Goal: Task Accomplishment & Management: Complete application form

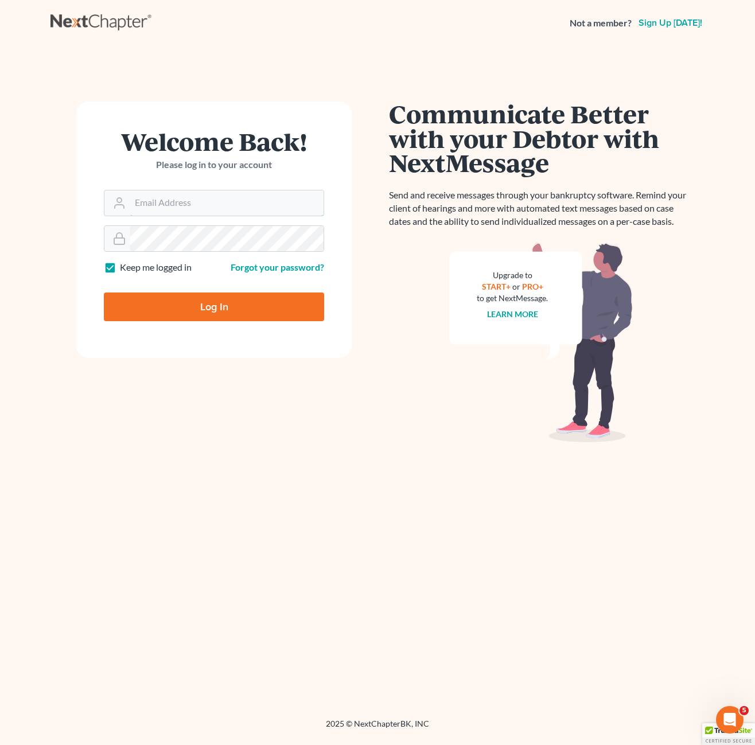
type input "[PERSON_NAME][EMAIL_ADDRESS][DOMAIN_NAME]"
click at [225, 302] on input "Log In" at bounding box center [214, 307] width 220 height 29
type input "Thinking..."
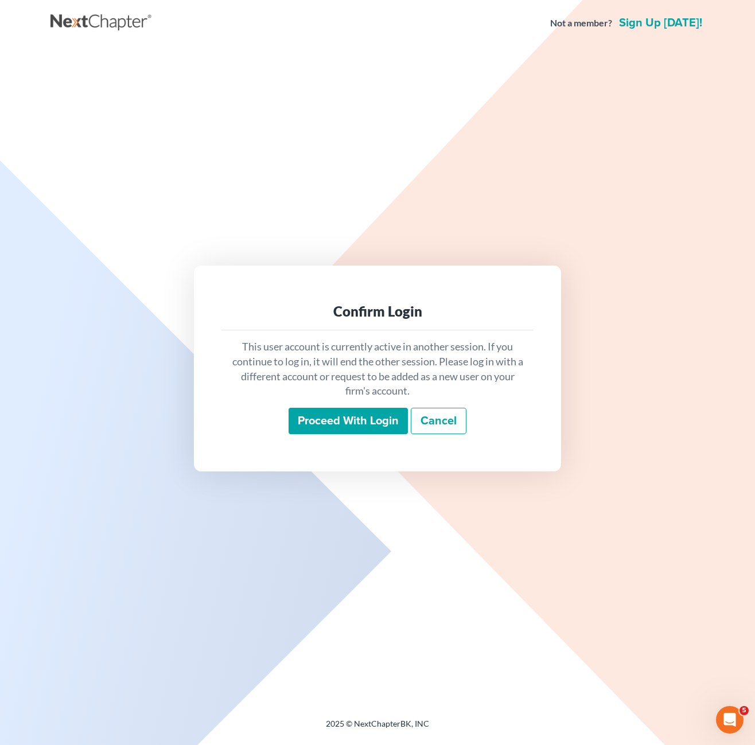
click at [351, 420] on input "Proceed with login" at bounding box center [348, 421] width 119 height 26
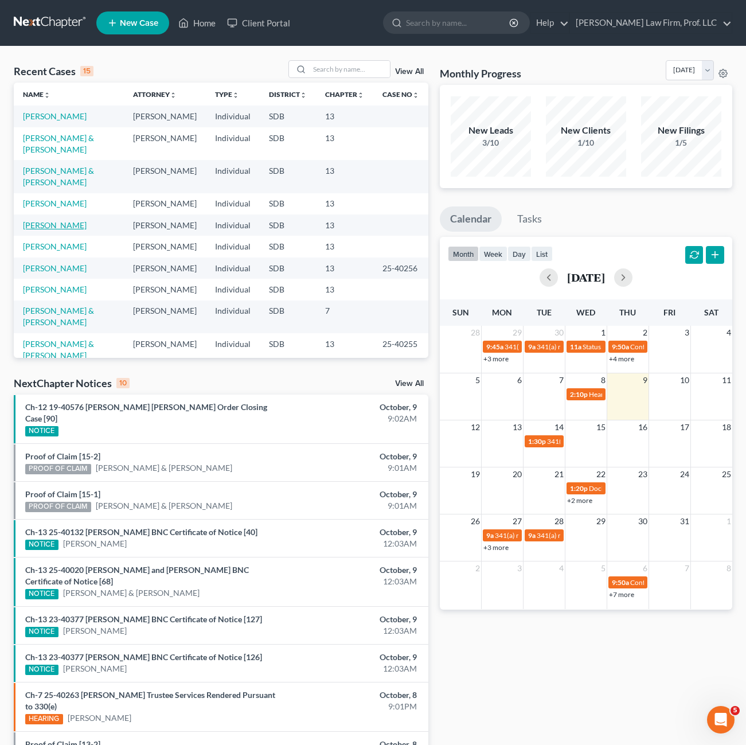
click at [68, 220] on link "Anderson, Carole" at bounding box center [55, 225] width 64 height 10
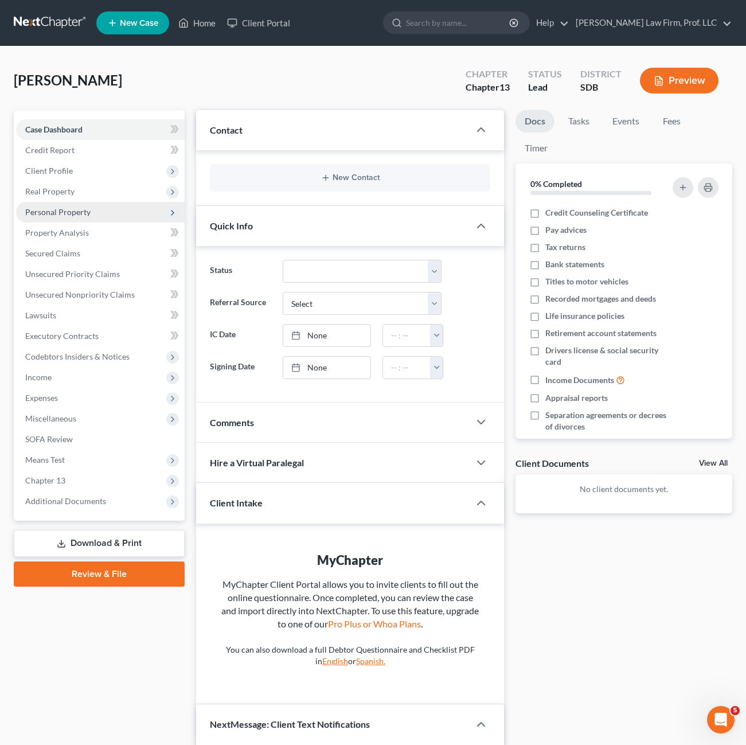
click at [64, 220] on span "Personal Property" at bounding box center [100, 212] width 169 height 21
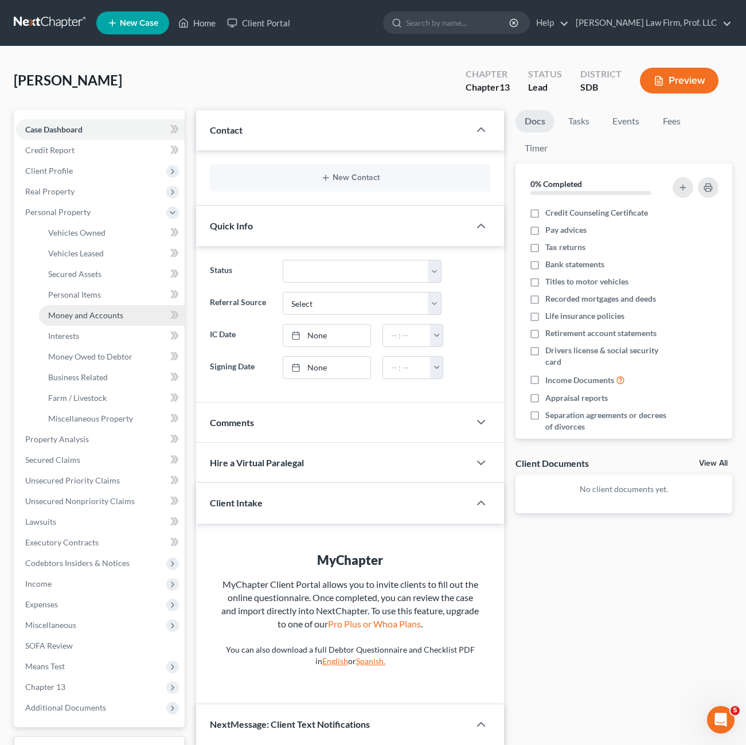
click at [91, 313] on span "Money and Accounts" at bounding box center [85, 315] width 75 height 10
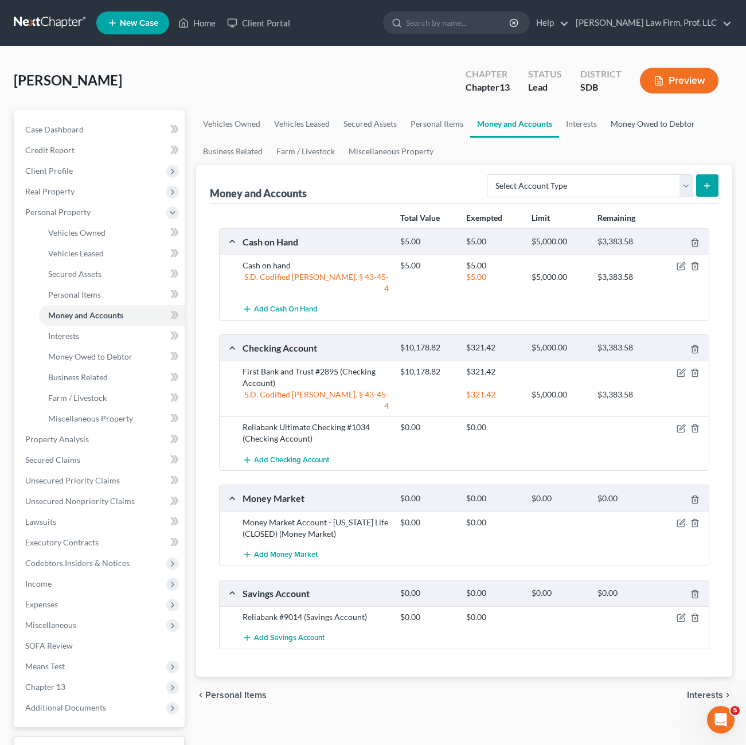
click at [641, 124] on link "Money Owed to Debtor" at bounding box center [653, 124] width 98 height 28
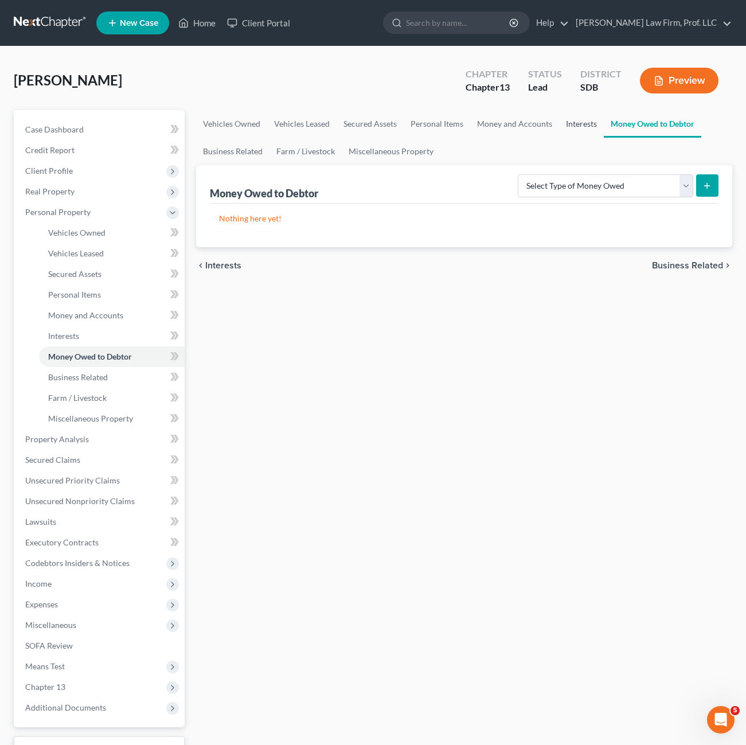
click at [581, 117] on link "Interests" at bounding box center [581, 124] width 45 height 28
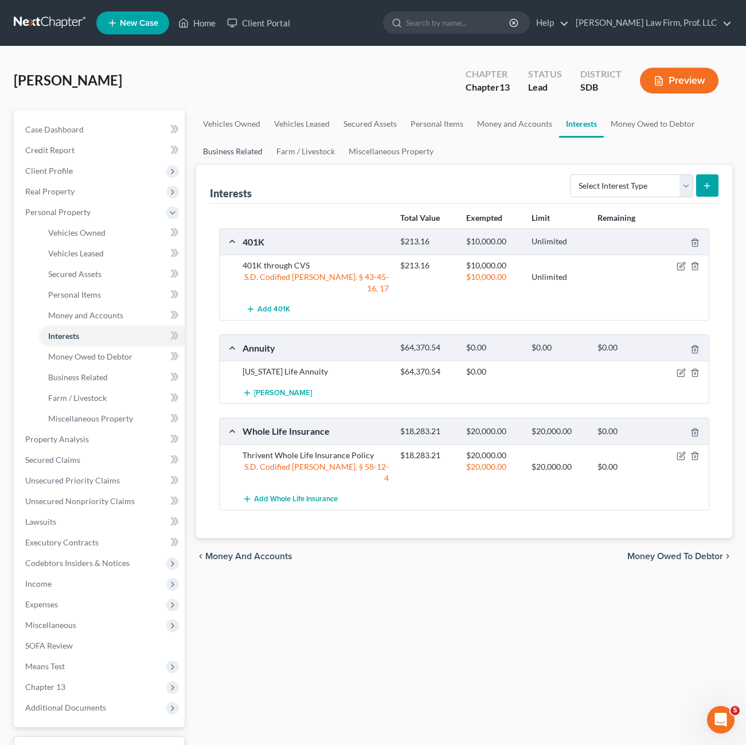
click at [217, 148] on link "Business Related" at bounding box center [232, 152] width 73 height 28
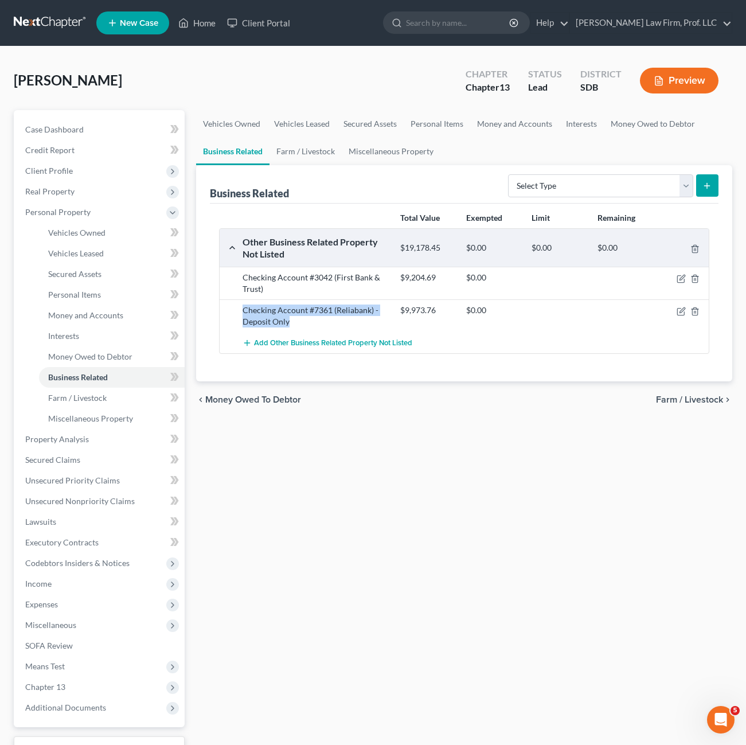
drag, startPoint x: 311, startPoint y: 325, endPoint x: 239, endPoint y: 313, distance: 73.3
click at [239, 313] on div "Checking Account #7361 (Reliabank) - Deposit Only" at bounding box center [316, 316] width 158 height 23
click at [559, 402] on div "chevron_left Money Owed to Debtor Farm / Livestock chevron_right" at bounding box center [464, 399] width 536 height 37
click at [555, 566] on div "Vehicles Owned Vehicles Leased Secured Assets Personal Items Money and Accounts…" at bounding box center [464, 451] width 548 height 683
click at [624, 123] on link "Money Owed to Debtor" at bounding box center [653, 124] width 98 height 28
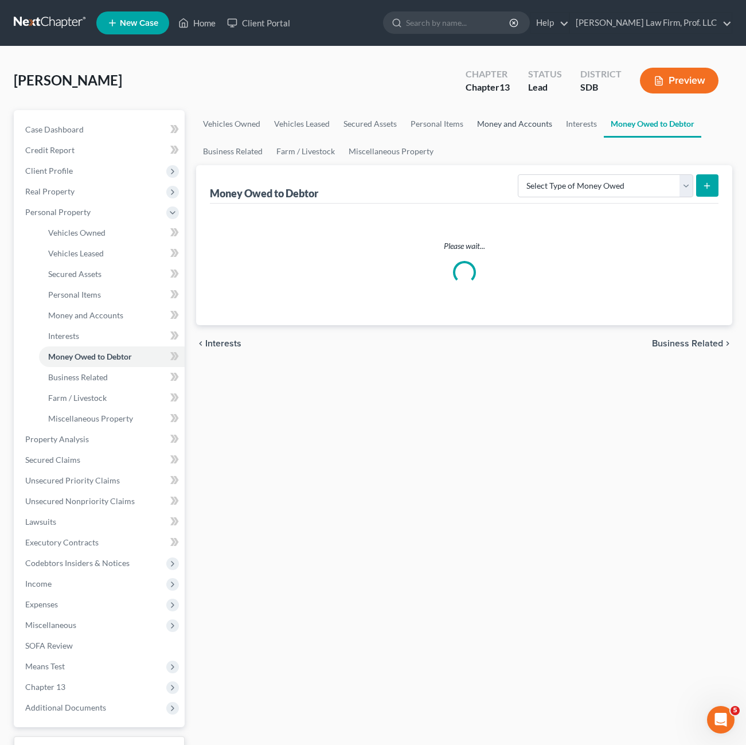
click at [528, 122] on link "Money and Accounts" at bounding box center [514, 124] width 89 height 28
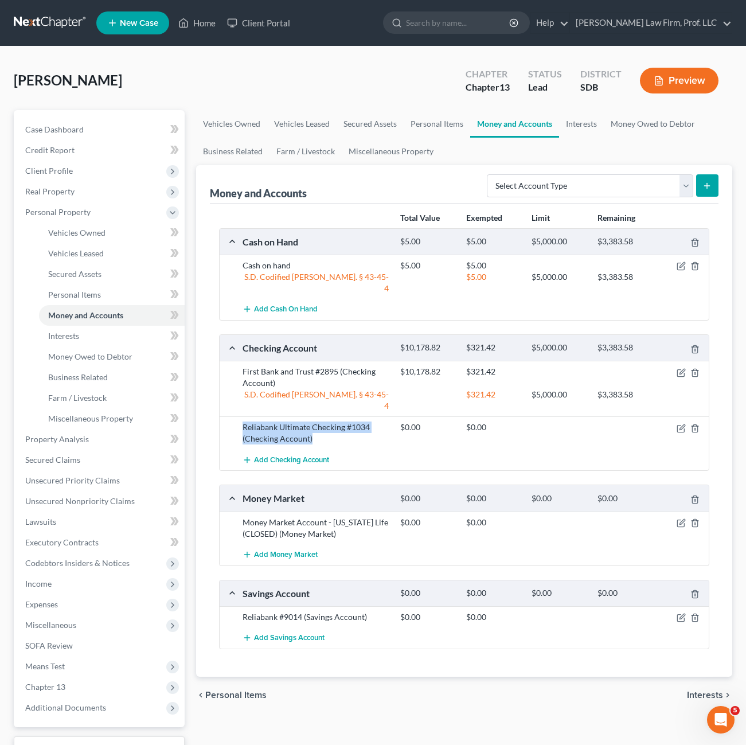
drag, startPoint x: 347, startPoint y: 422, endPoint x: 222, endPoint y: 403, distance: 126.5
click at [222, 416] on div "Reliabank Ultimate Checking #1034 (Checking Account) $0.00 $0.00" at bounding box center [464, 432] width 489 height 33
click at [368, 449] on div "Add Checking Account" at bounding box center [473, 459] width 473 height 21
drag, startPoint x: 375, startPoint y: 420, endPoint x: 226, endPoint y: 407, distance: 149.8
click at [226, 416] on div "Reliabank Ultimate Checking #1034 (Checking Account) $0.00 $0.00" at bounding box center [464, 432] width 489 height 33
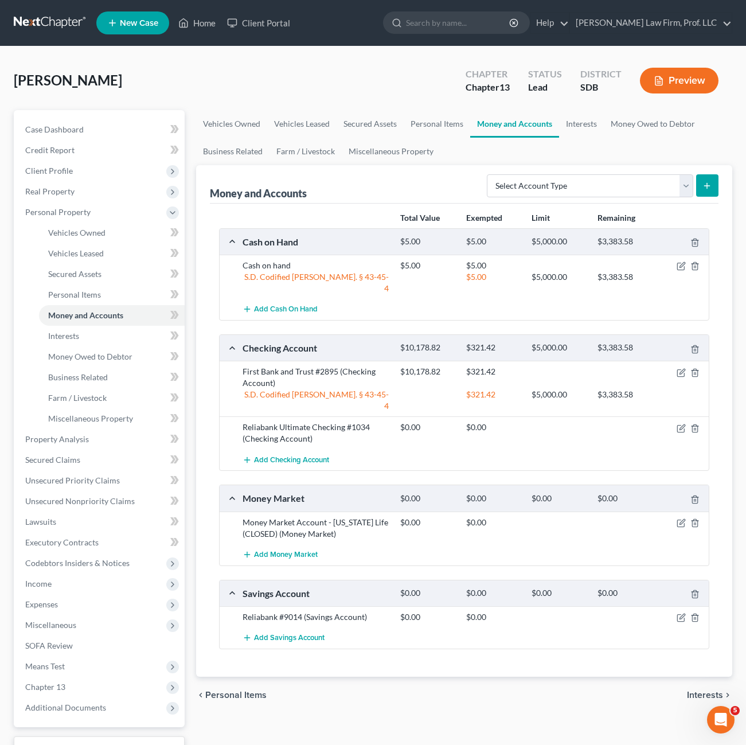
click at [386, 449] on div "Add Checking Account" at bounding box center [473, 459] width 473 height 21
click at [81, 228] on span "Vehicles Owned" at bounding box center [76, 233] width 57 height 10
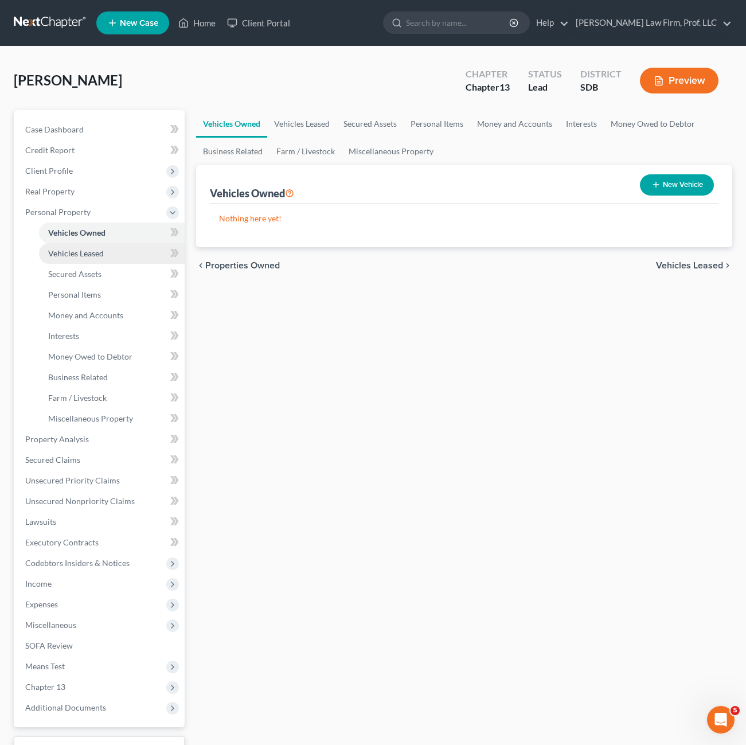
click at [69, 262] on link "Vehicles Leased" at bounding box center [112, 253] width 146 height 21
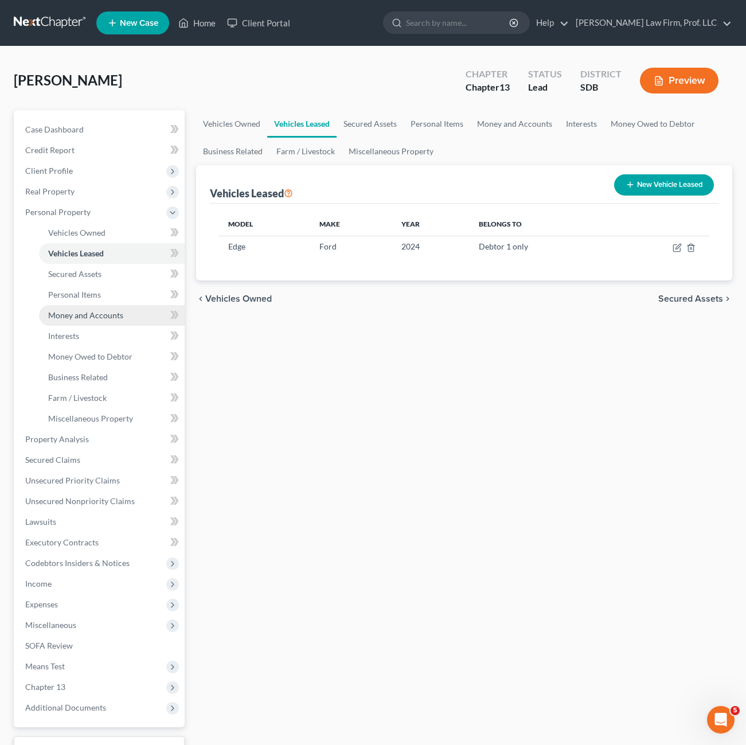
click at [105, 310] on span "Money and Accounts" at bounding box center [85, 315] width 75 height 10
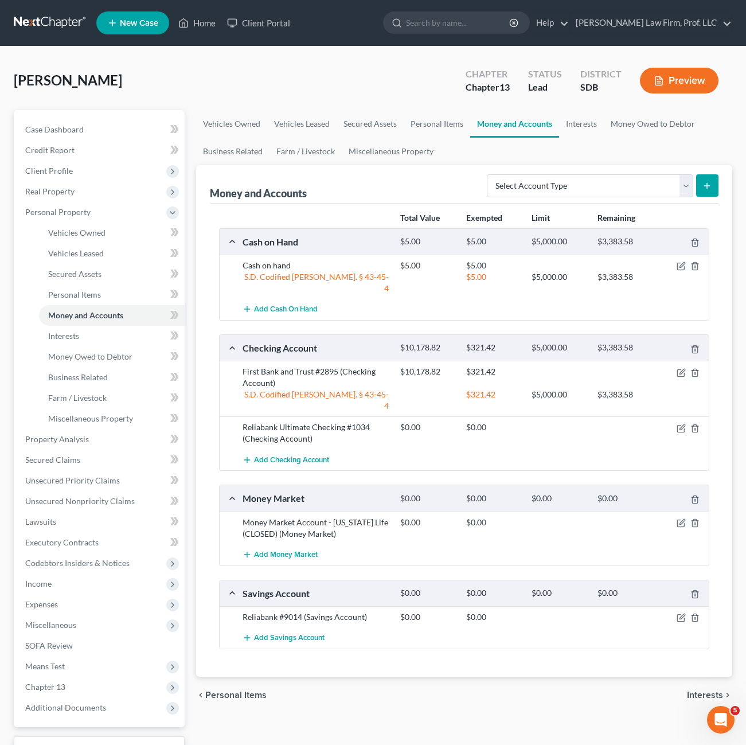
click at [676, 612] on div at bounding box center [683, 617] width 53 height 11
click at [678, 612] on div at bounding box center [683, 617] width 53 height 11
click at [680, 613] on icon "button" at bounding box center [681, 617] width 9 height 9
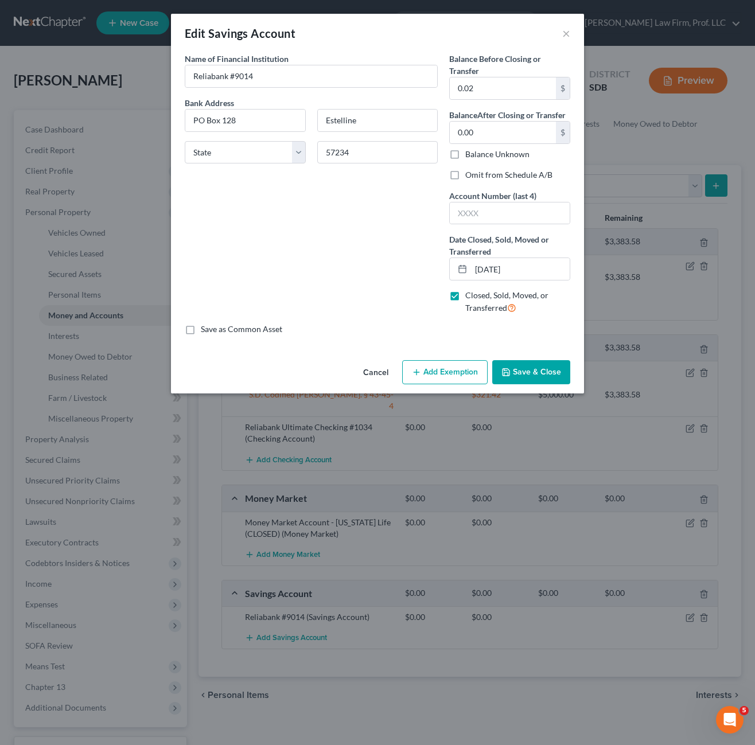
click at [360, 231] on div "Name of Financial Institution * Reliabank #9014 Bank Address PO Box 128 Estelli…" at bounding box center [311, 188] width 264 height 271
click at [484, 215] on input "text" at bounding box center [510, 214] width 120 height 22
type input "9014"
click at [524, 372] on button "Save & Close" at bounding box center [531, 372] width 78 height 24
